Goal: Task Accomplishment & Management: Use online tool/utility

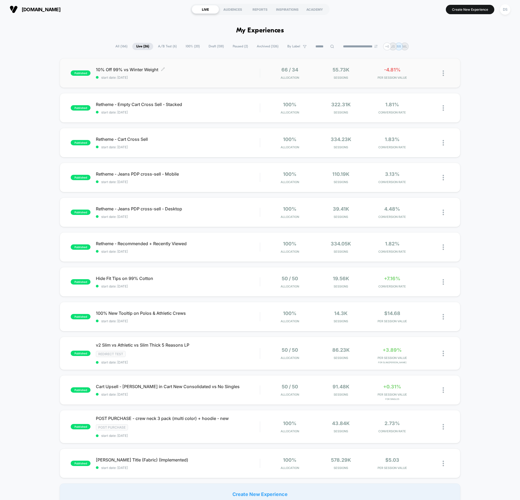
click at [134, 72] on div "10% Off 99% vs Winter Weight Click to edit experience details Click to edit exp…" at bounding box center [178, 73] width 164 height 13
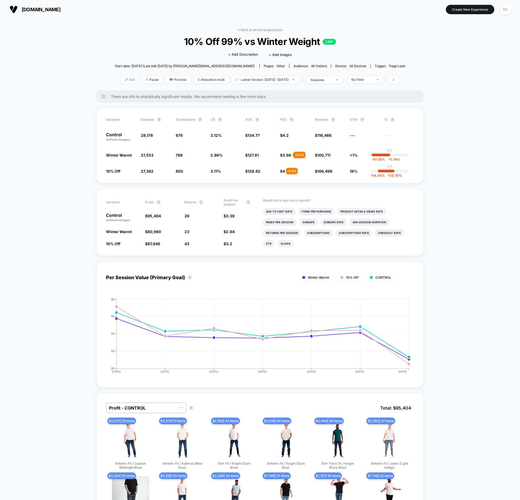
click at [121, 79] on span "Edit" at bounding box center [130, 79] width 18 height 7
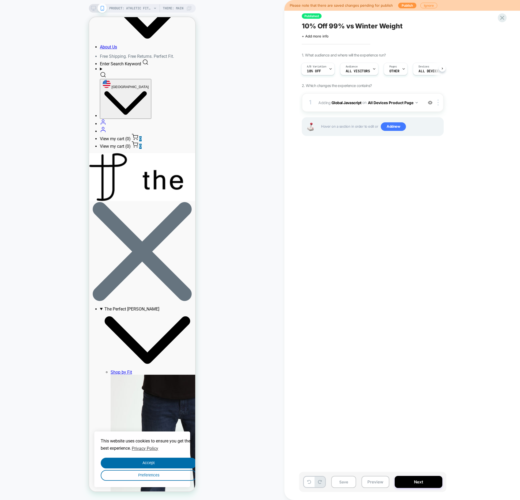
scroll to position [500, 0]
